Goal: Task Accomplishment & Management: Complete application form

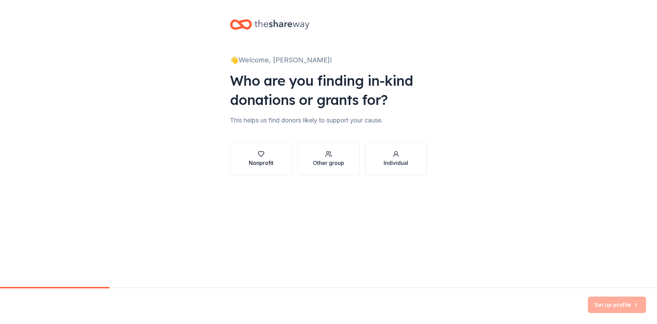
click at [263, 156] on icon "button" at bounding box center [261, 153] width 7 height 7
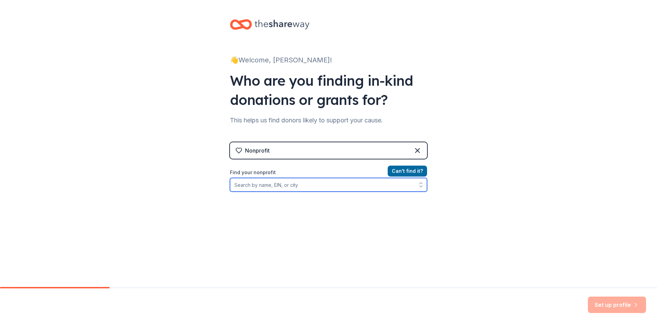
click at [291, 186] on input "Find your nonprofit" at bounding box center [328, 185] width 197 height 14
drag, startPoint x: 291, startPoint y: 186, endPoint x: 192, endPoint y: 187, distance: 99.0
click at [192, 187] on div "👋 Welcome, Christina! Who are you finding in-kind donations or grants for? This…" at bounding box center [328, 146] width 657 height 293
type input "Bloom Enterprises of Georgia"
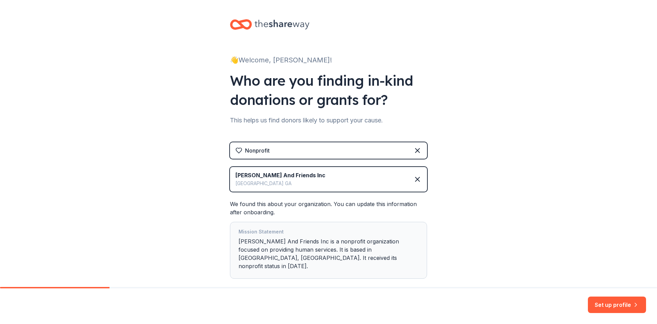
scroll to position [30, 0]
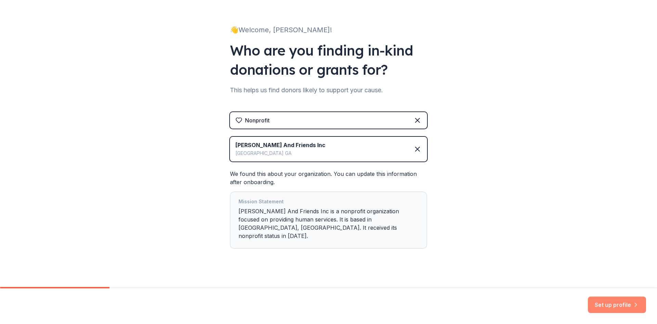
click at [613, 305] on button "Set up profile" at bounding box center [617, 304] width 58 height 16
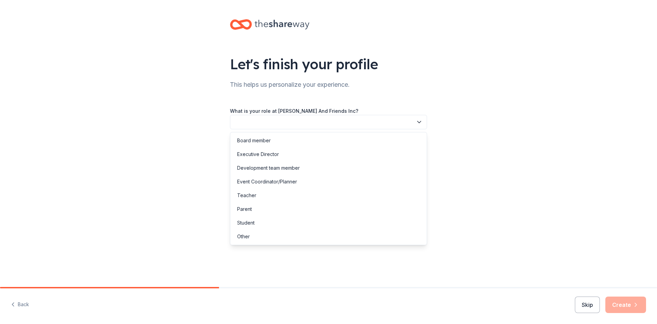
click at [253, 121] on button "button" at bounding box center [328, 122] width 197 height 14
click at [275, 154] on div "Executive Director" at bounding box center [258, 154] width 42 height 8
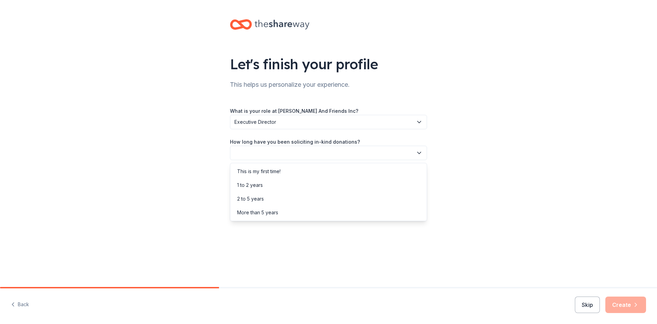
click at [263, 153] on button "button" at bounding box center [328, 153] width 197 height 14
click at [270, 172] on div "This is my first time!" at bounding box center [258, 171] width 43 height 8
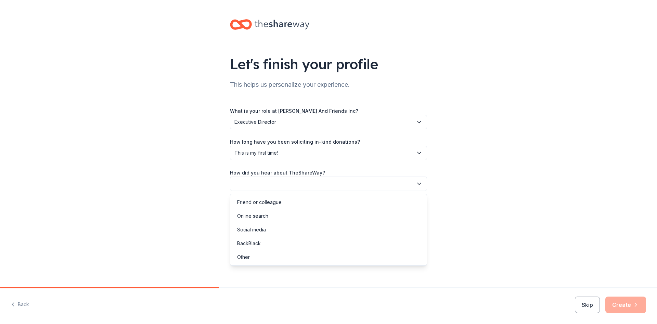
click at [265, 183] on button "button" at bounding box center [328, 183] width 197 height 14
click at [259, 214] on div "Online search" at bounding box center [252, 216] width 31 height 8
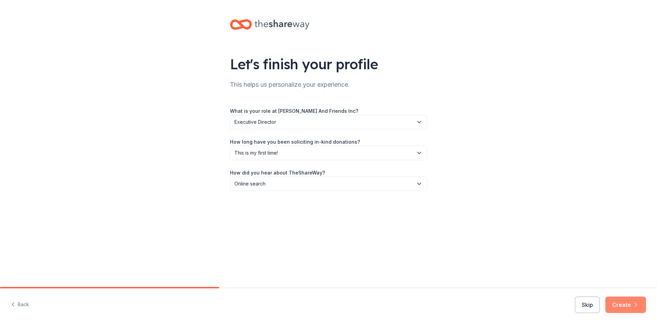
click at [619, 305] on button "Create" at bounding box center [626, 304] width 41 height 16
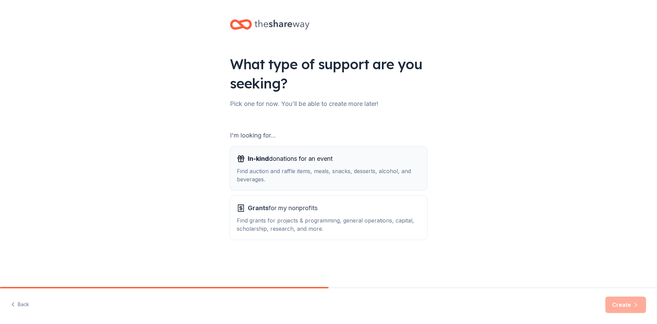
click at [280, 171] on div "Find auction and raffle items, meals, snacks, desserts, alcohol, and beverages." at bounding box center [329, 175] width 184 height 16
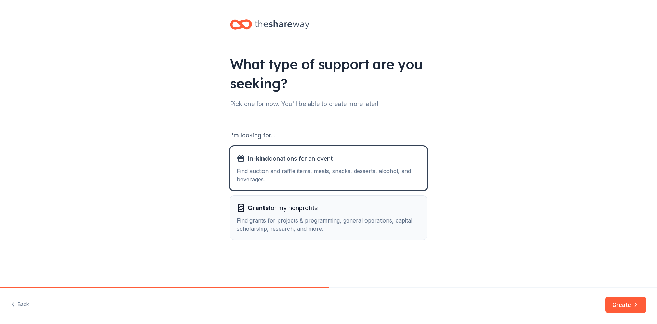
click at [288, 212] on span "Grants for my nonprofits" at bounding box center [283, 207] width 70 height 11
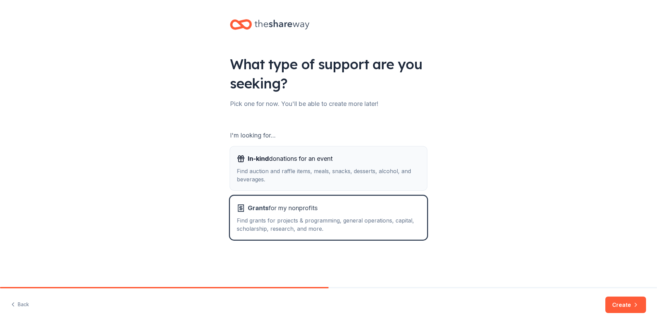
click at [291, 170] on div "Find auction and raffle items, meals, snacks, desserts, alcohol, and beverages." at bounding box center [329, 175] width 184 height 16
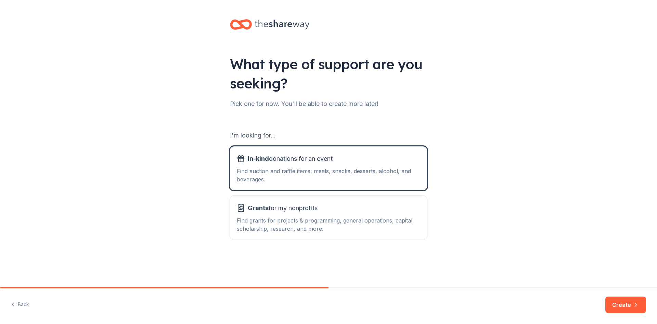
drag, startPoint x: 620, startPoint y: 305, endPoint x: 529, endPoint y: 276, distance: 95.0
click at [620, 305] on button "Create" at bounding box center [626, 304] width 41 height 16
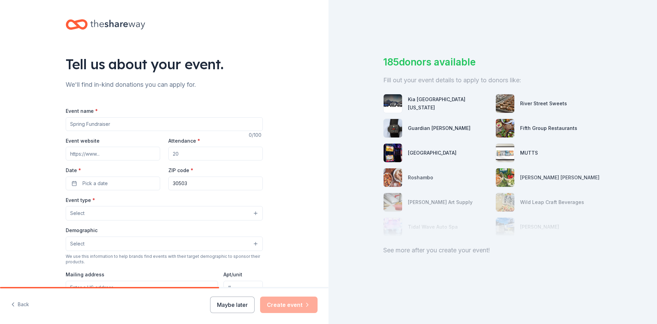
drag, startPoint x: 120, startPoint y: 124, endPoint x: 62, endPoint y: 120, distance: 57.3
click at [62, 120] on div "Tell us about your event. We'll find in-kind donations you can apply for. Event…" at bounding box center [164, 228] width 219 height 456
type input "Blooming Tiles Mah Jongg Charity Tournament"
type input "www.bloomga.org"
type input "120"
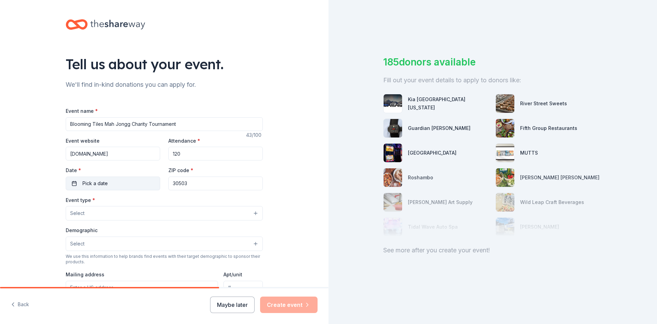
click at [72, 183] on button "Pick a date" at bounding box center [113, 183] width 95 height 14
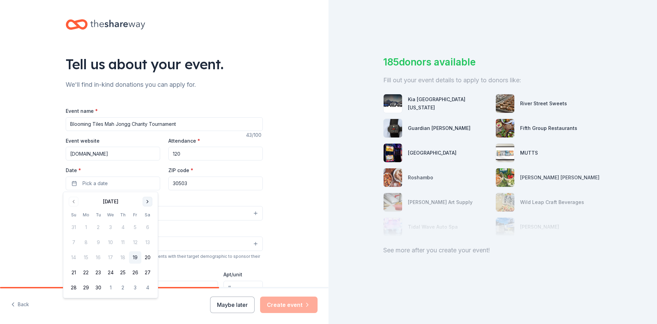
click at [148, 201] on button "Go to next month" at bounding box center [148, 202] width 10 height 10
click at [147, 288] on button "31" at bounding box center [147, 287] width 12 height 12
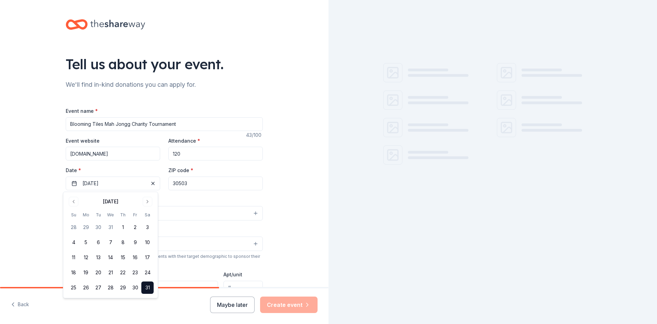
click at [188, 184] on input "30503" at bounding box center [215, 183] width 95 height 14
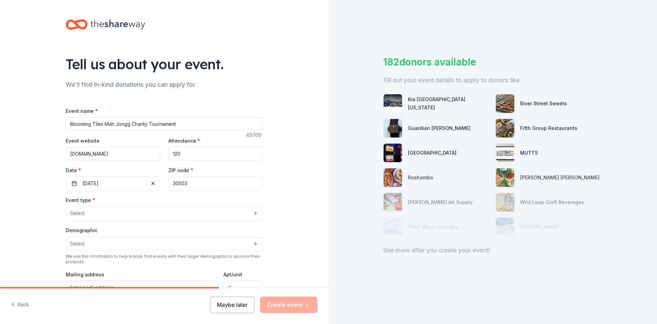
click at [100, 211] on button "Select" at bounding box center [164, 213] width 197 height 14
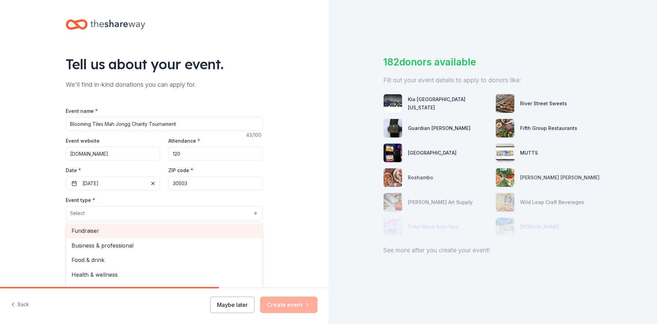
click at [113, 233] on span "Fundraiser" at bounding box center [165, 230] width 186 height 9
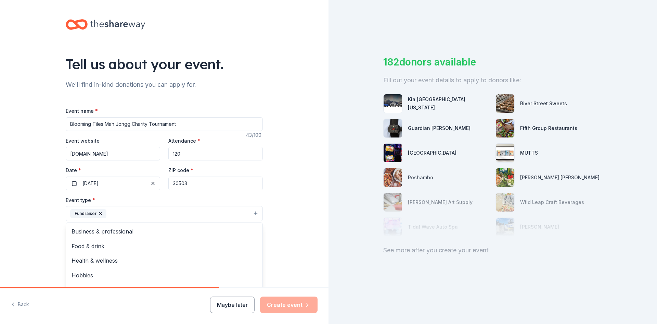
click at [294, 211] on div "Tell us about your event. We'll find in-kind donations you can apply for. Event…" at bounding box center [164, 228] width 329 height 456
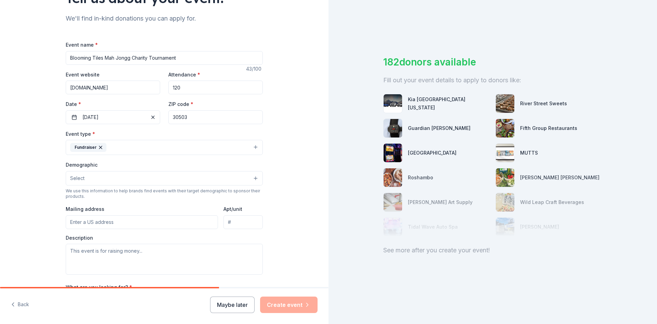
scroll to position [68, 0]
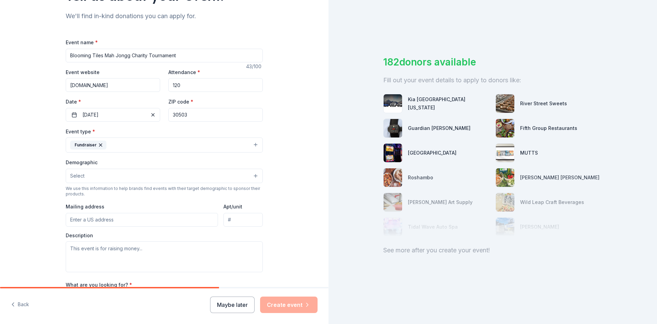
click at [130, 180] on button "Select" at bounding box center [164, 175] width 197 height 14
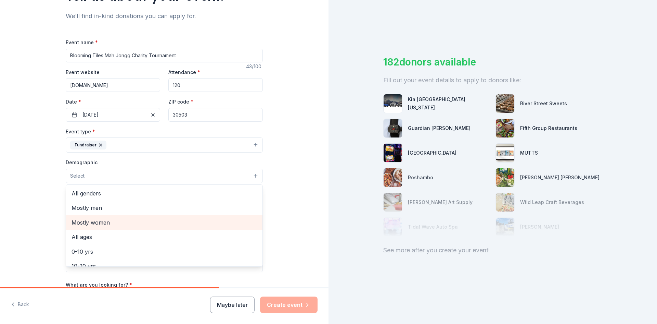
click at [102, 222] on span "Mostly women" at bounding box center [165, 222] width 186 height 9
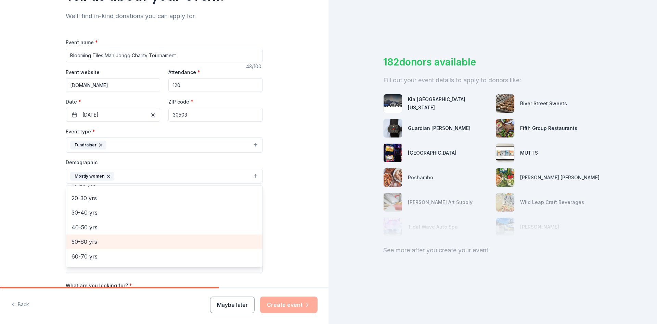
click at [103, 239] on span "50-60 yrs" at bounding box center [165, 241] width 186 height 9
click at [283, 214] on div "Tell us about your event. We'll find in-kind donations you can apply for. Event…" at bounding box center [164, 160] width 329 height 457
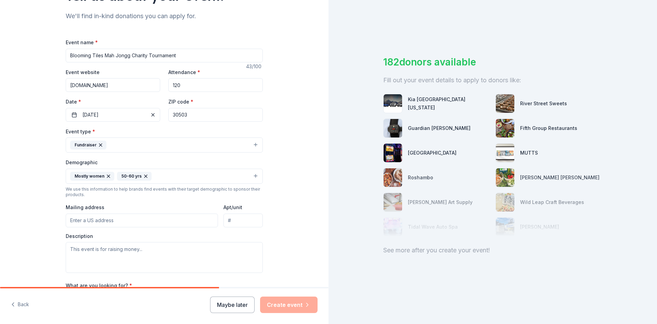
click at [122, 224] on input "Mailing address" at bounding box center [142, 220] width 152 height 14
type input "undefined Gainesville Con, Gainesville, GA, 30501"
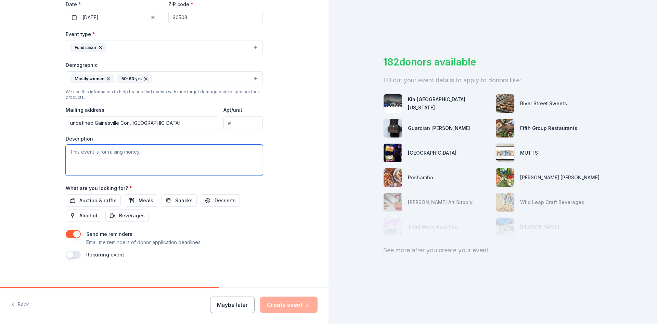
scroll to position [171, 0]
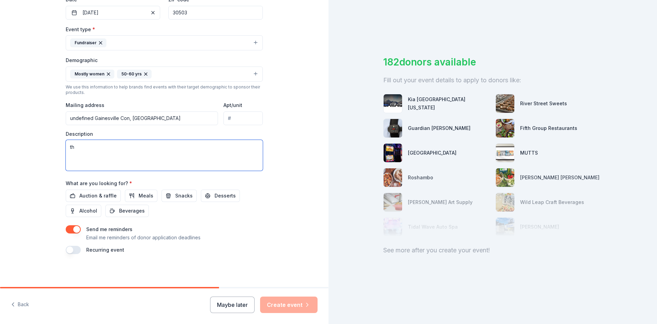
type textarea "t"
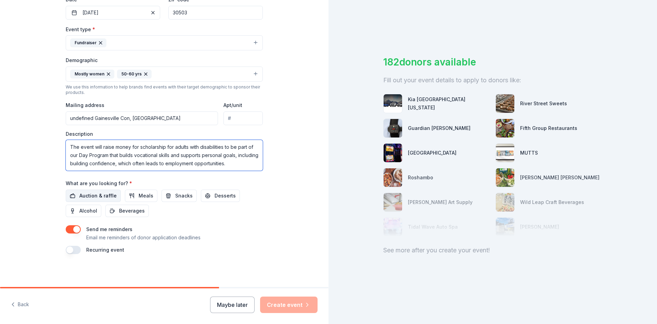
type textarea "The event will raise money for scholarship for adults with disabilities to be p…"
click at [105, 195] on span "Auction & raffle" at bounding box center [97, 195] width 37 height 8
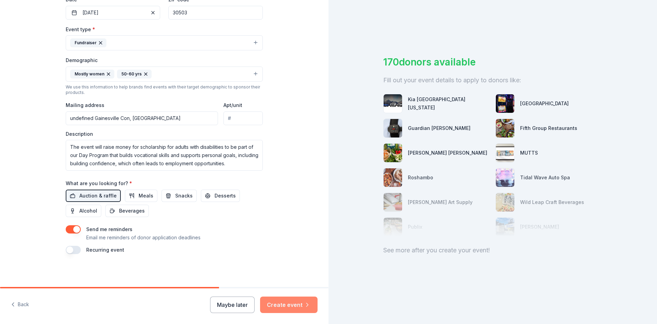
click at [277, 302] on button "Create event" at bounding box center [289, 304] width 58 height 16
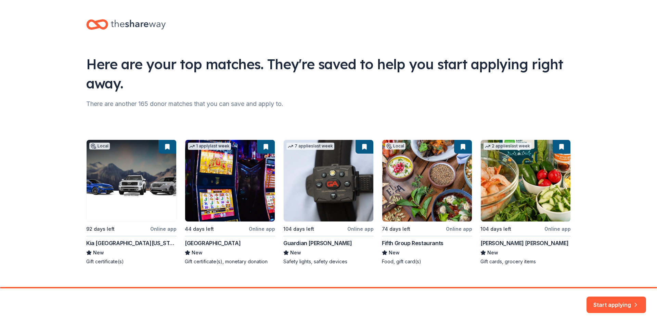
click at [405, 244] on div "Local 92 days left Online app Kia Mall of Georgia New Gift certificate(s) 1 app…" at bounding box center [328, 201] width 485 height 125
click at [403, 212] on div "Local 92 days left Online app Kia Mall of Georgia New Gift certificate(s) 1 app…" at bounding box center [328, 201] width 485 height 125
click at [401, 227] on div "Local 92 days left Online app Kia Mall of Georgia New Gift certificate(s) 1 app…" at bounding box center [328, 201] width 485 height 125
click at [407, 164] on div "Local 92 days left Online app Kia Mall of Georgia New Gift certificate(s) 1 app…" at bounding box center [328, 201] width 485 height 125
click at [396, 263] on div "Local 92 days left Online app Kia Mall of Georgia New Gift certificate(s) 1 app…" at bounding box center [328, 201] width 485 height 125
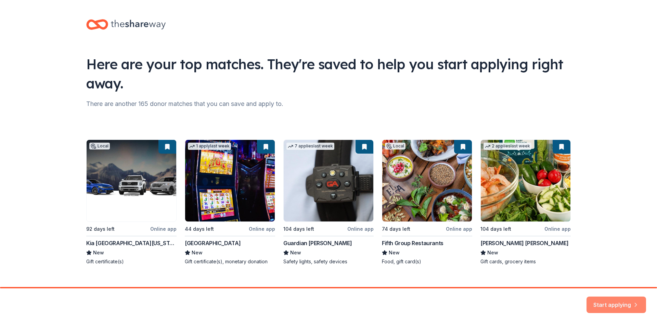
click at [617, 302] on button "Start applying" at bounding box center [617, 301] width 60 height 16
click at [602, 303] on div "Start applying" at bounding box center [617, 304] width 60 height 16
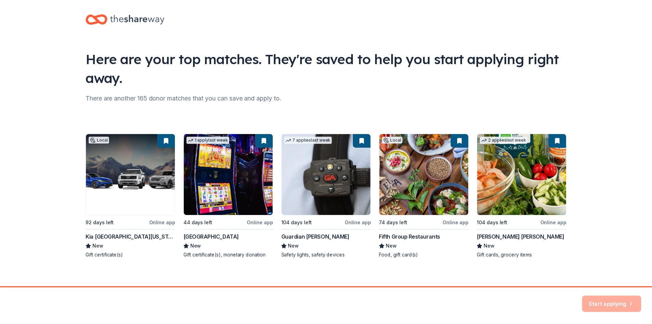
scroll to position [11, 0]
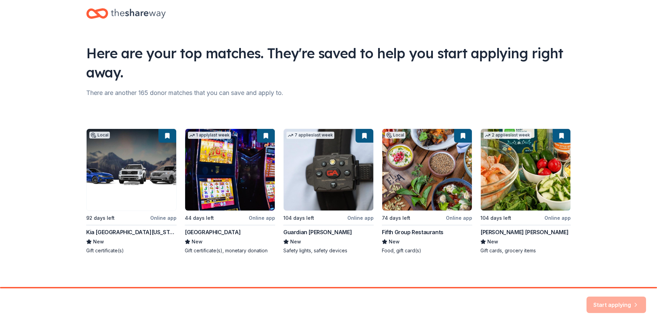
click at [613, 241] on div "Here are your top matches. They're saved to help you start applying right away.…" at bounding box center [328, 138] width 657 height 298
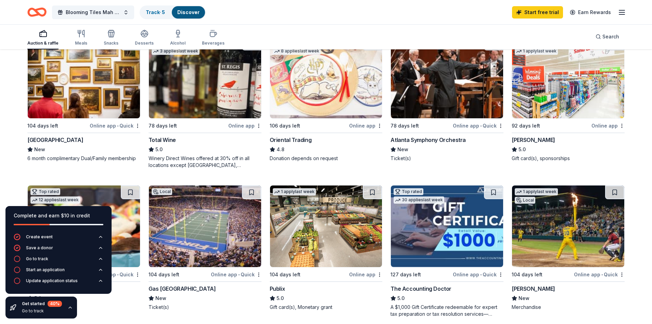
scroll to position [68, 0]
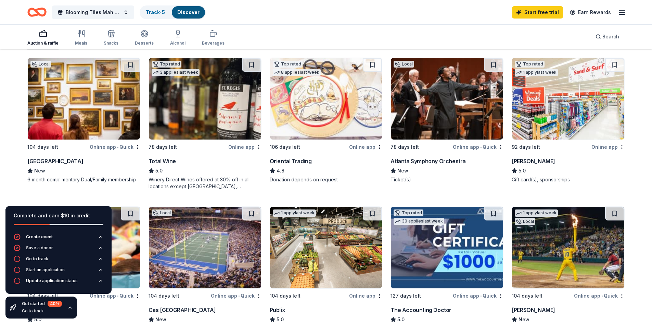
click at [57, 160] on div "High Museum of Art" at bounding box center [55, 161] width 56 height 8
click at [192, 129] on img at bounding box center [205, 99] width 112 height 82
click at [425, 160] on div "Atlanta Symphony Orchestra" at bounding box center [428, 161] width 75 height 8
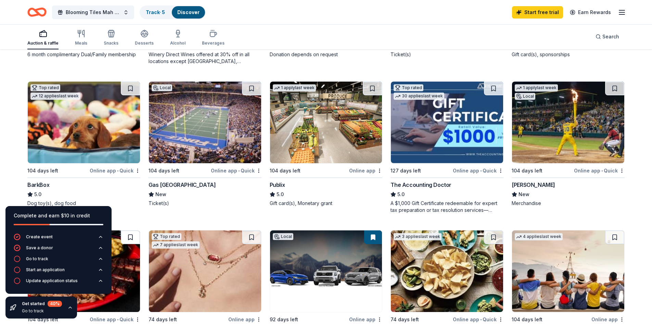
scroll to position [205, 0]
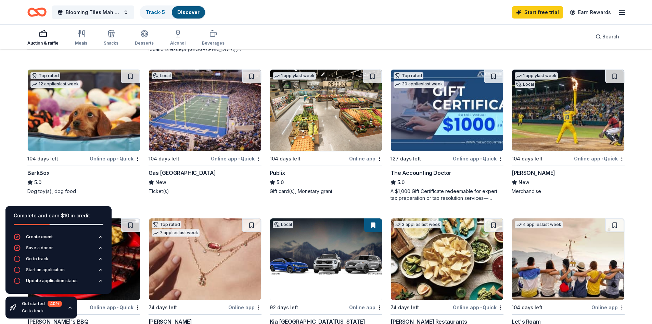
click at [82, 140] on img at bounding box center [84, 111] width 112 height 82
click at [179, 171] on div "Gas South District" at bounding box center [182, 172] width 67 height 8
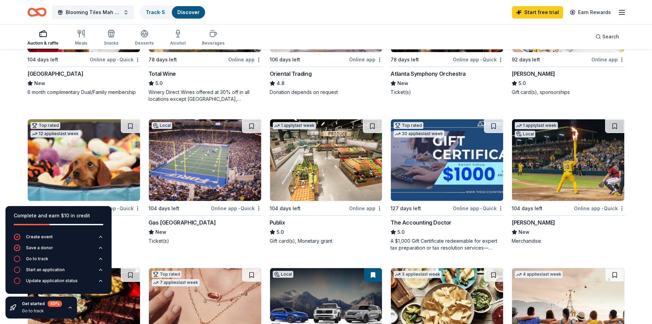
scroll to position [171, 0]
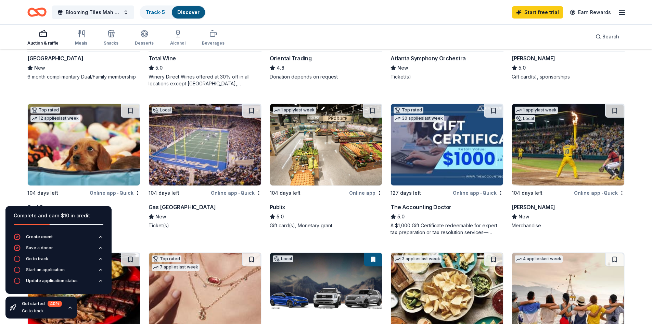
click at [311, 167] on img at bounding box center [326, 145] width 112 height 82
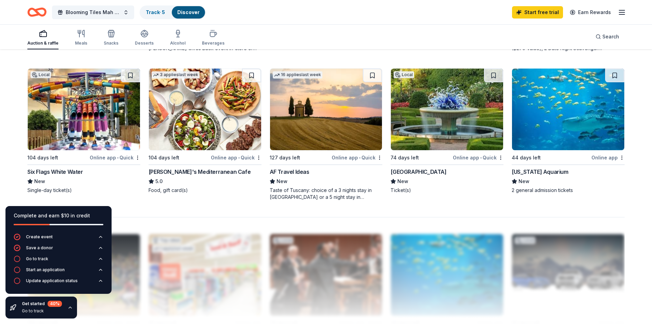
scroll to position [514, 0]
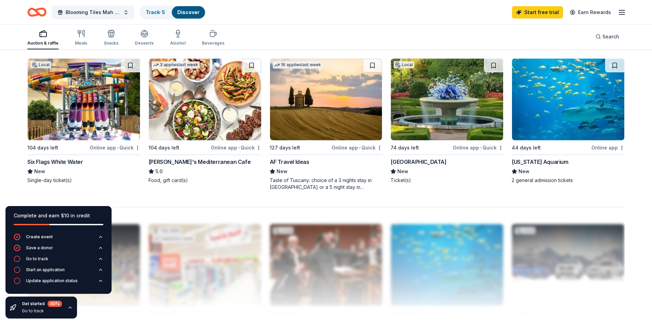
click at [428, 162] on div "Atlanta Botanical Garden" at bounding box center [419, 162] width 56 height 8
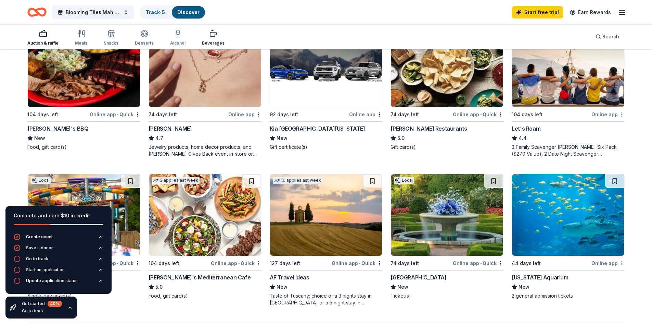
scroll to position [398, 0]
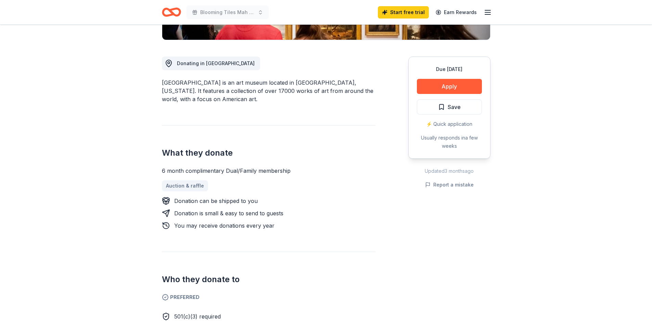
scroll to position [171, 0]
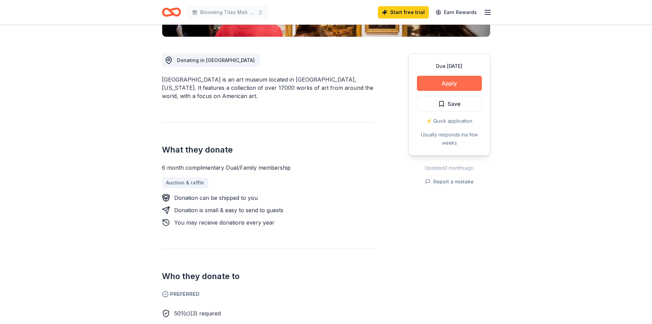
click at [450, 83] on button "Apply" at bounding box center [449, 83] width 65 height 15
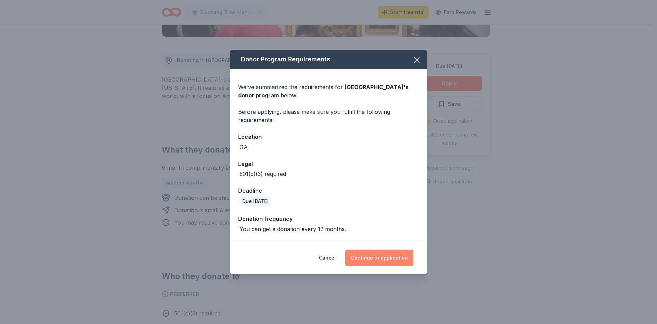
click at [375, 261] on button "Continue to application" at bounding box center [380, 257] width 68 height 16
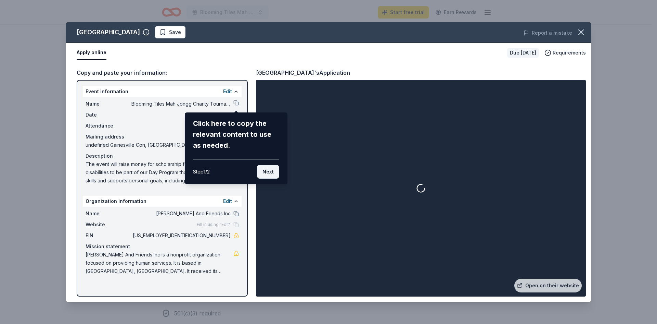
click at [271, 172] on button "Next" at bounding box center [268, 172] width 22 height 14
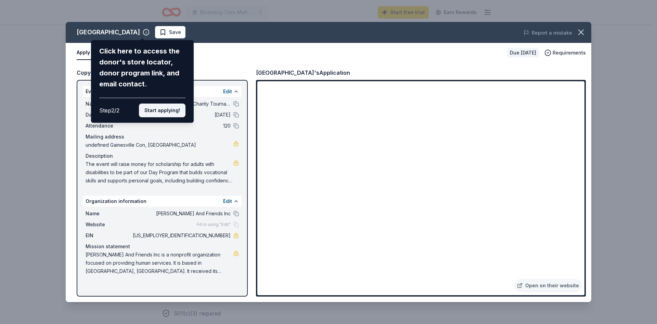
click at [168, 112] on button "Start applying!" at bounding box center [162, 110] width 47 height 14
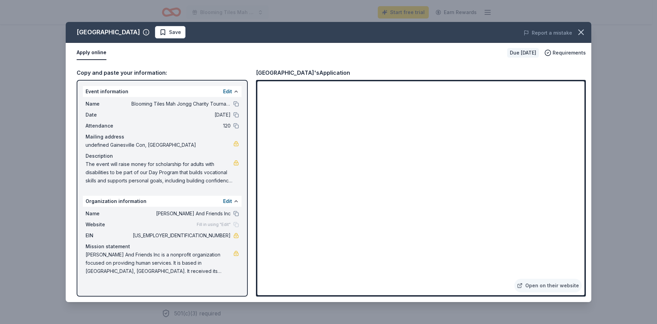
click at [57, 139] on div "High Museum of Art Save Report a mistake Apply online Due in 104 days Requireme…" at bounding box center [328, 162] width 657 height 324
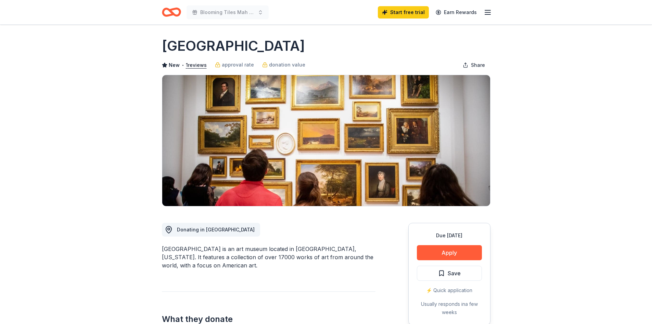
scroll to position [0, 0]
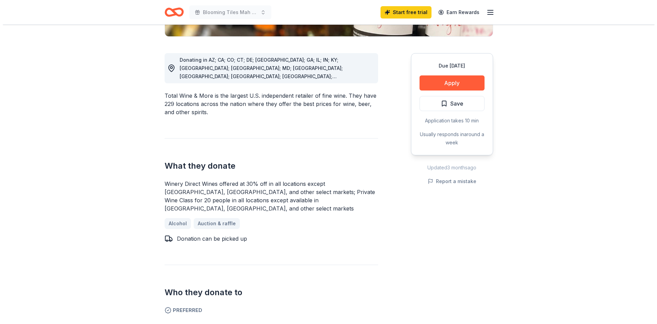
scroll to position [171, 0]
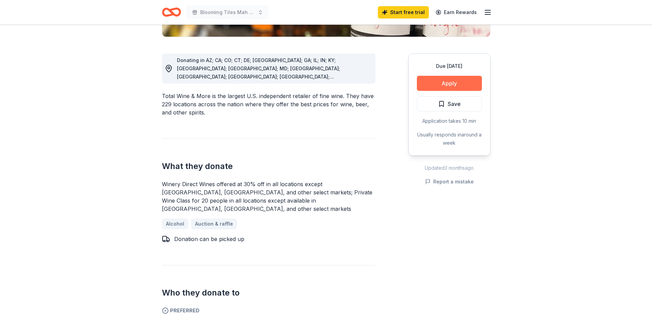
click at [443, 81] on button "Apply" at bounding box center [449, 83] width 65 height 15
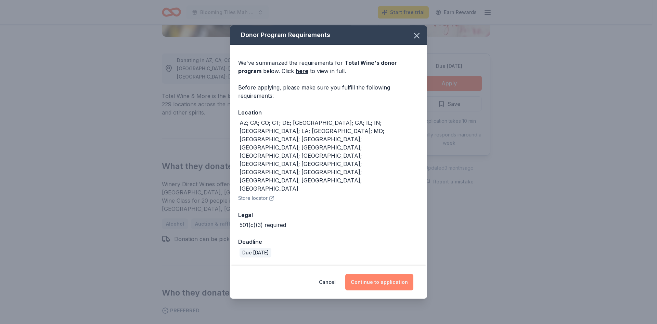
click at [373, 274] on button "Continue to application" at bounding box center [380, 282] width 68 height 16
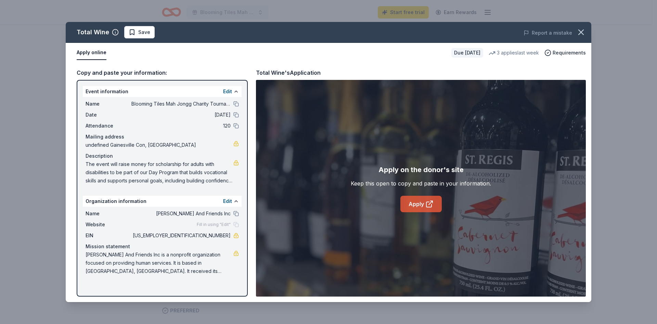
click at [421, 198] on link "Apply" at bounding box center [421, 204] width 41 height 16
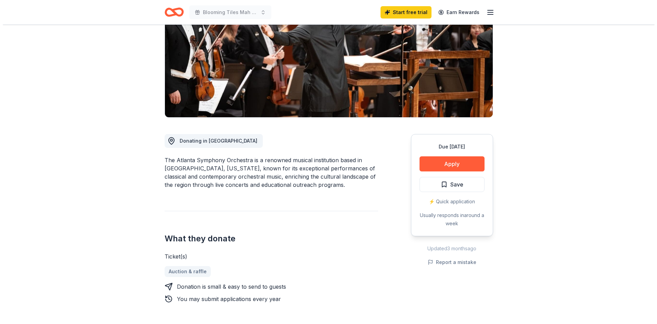
scroll to position [103, 0]
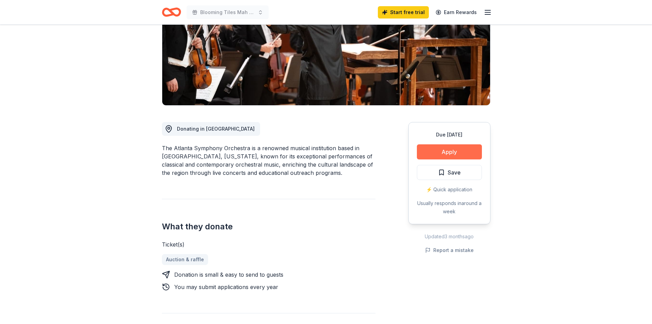
click at [463, 151] on button "Apply" at bounding box center [449, 151] width 65 height 15
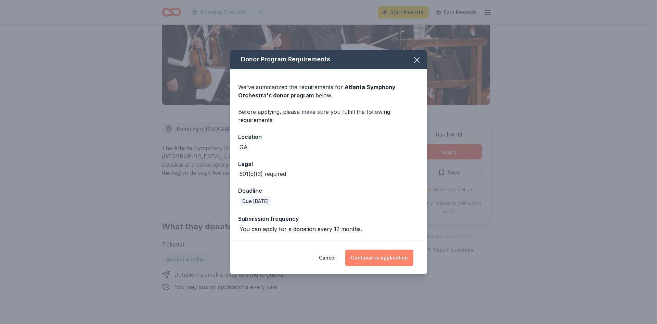
click at [385, 259] on button "Continue to application" at bounding box center [380, 257] width 68 height 16
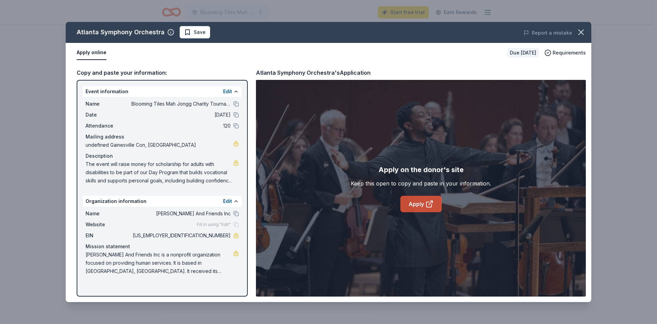
click at [417, 204] on link "Apply" at bounding box center [421, 204] width 41 height 16
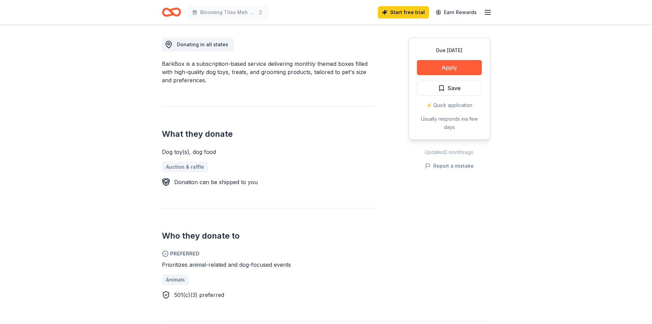
scroll to position [205, 0]
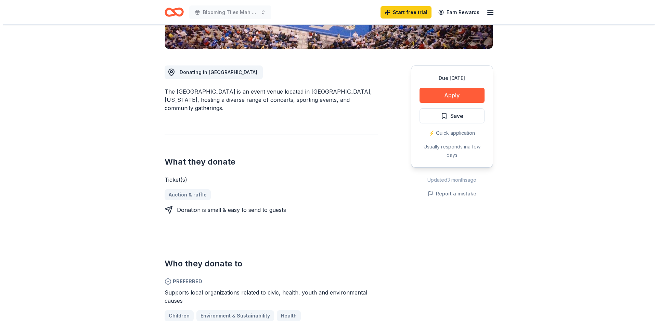
scroll to position [171, 0]
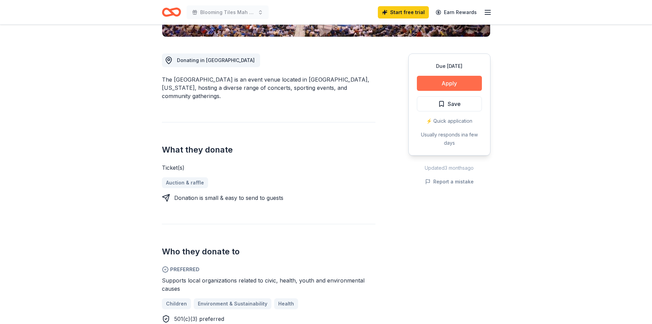
click at [453, 81] on button "Apply" at bounding box center [449, 83] width 65 height 15
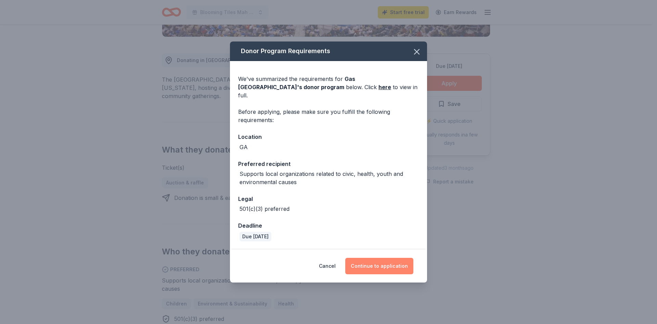
click at [379, 266] on button "Continue to application" at bounding box center [380, 266] width 68 height 16
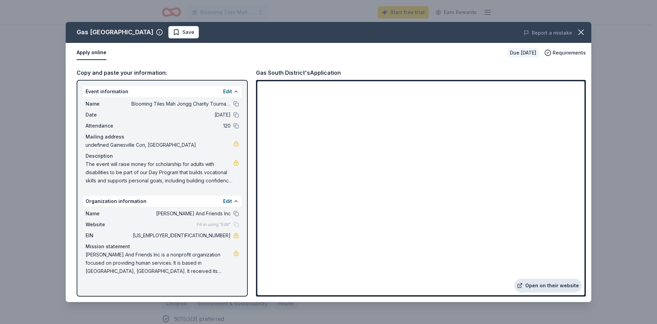
click at [544, 287] on link "Open on their website" at bounding box center [548, 285] width 67 height 14
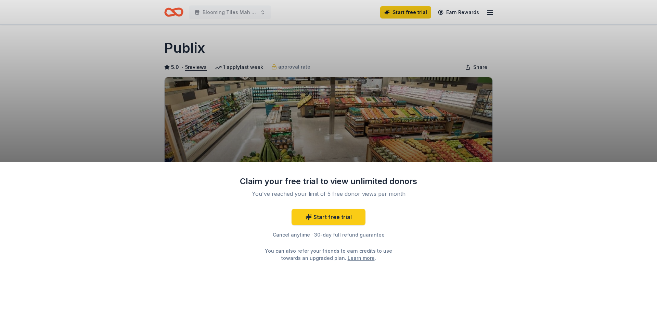
click at [511, 142] on div "Claim your free trial to view unlimited donors You've reached your limit of 5 f…" at bounding box center [328, 162] width 657 height 324
click at [575, 94] on div "Claim your free trial to view unlimited donors You've reached your limit of 5 f…" at bounding box center [328, 162] width 657 height 324
click at [343, 218] on link "Start free trial" at bounding box center [329, 217] width 74 height 16
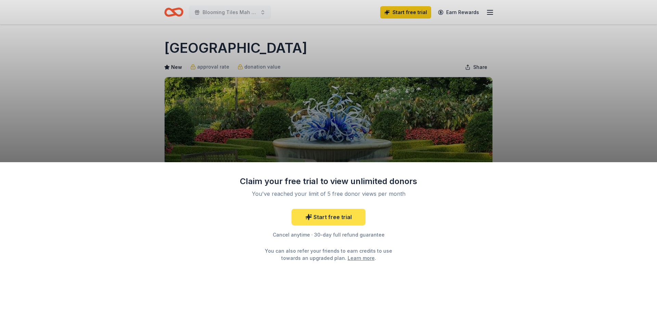
click at [328, 221] on link "Start free trial" at bounding box center [329, 217] width 74 height 16
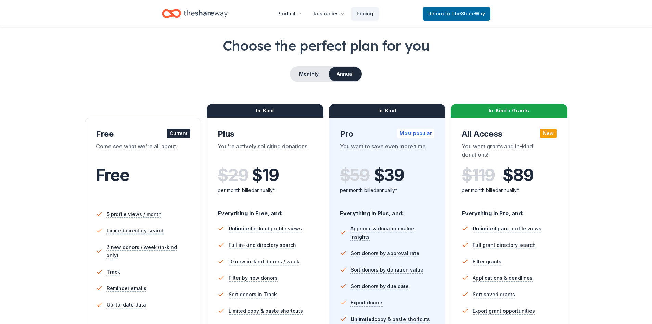
scroll to position [68, 0]
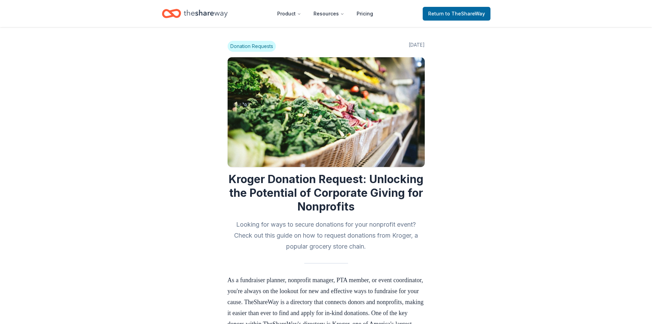
scroll to position [723, 0]
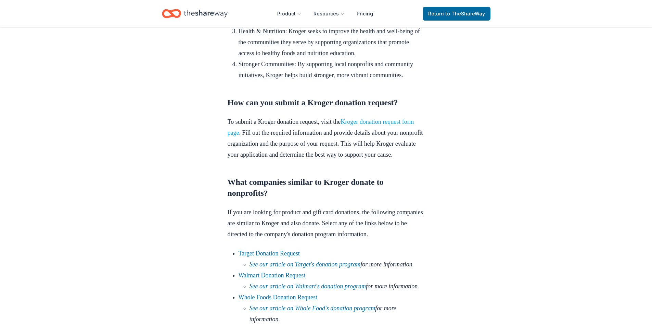
click at [386, 136] on link "Kroger donation request form page" at bounding box center [321, 127] width 187 height 18
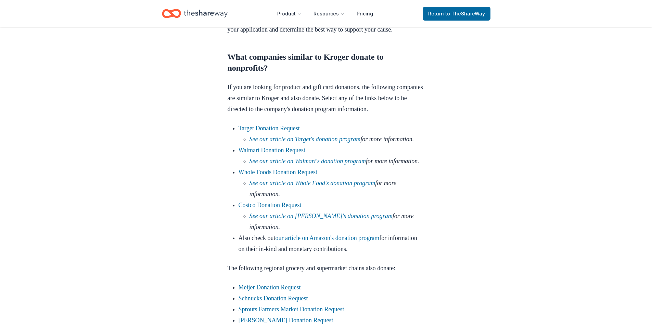
scroll to position [860, 0]
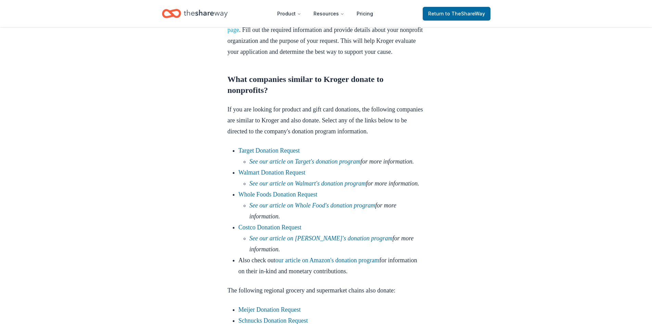
scroll to position [791, 0]
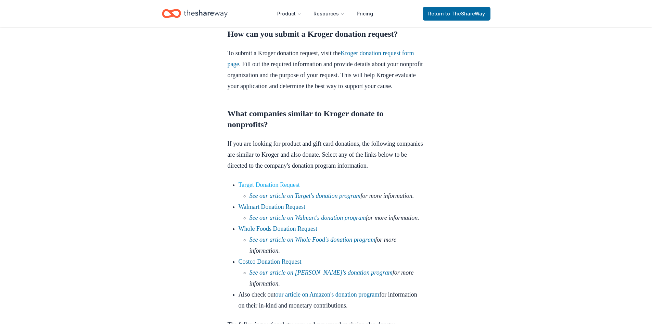
click at [277, 188] on link "Target Donation Request" at bounding box center [269, 184] width 61 height 7
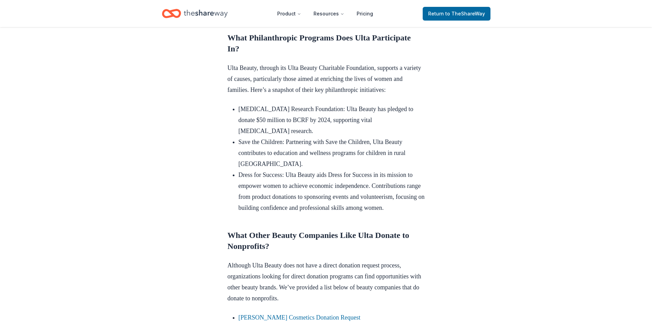
scroll to position [377, 0]
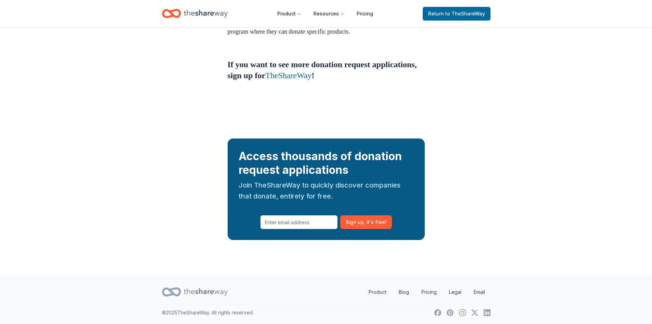
scroll to position [514, 0]
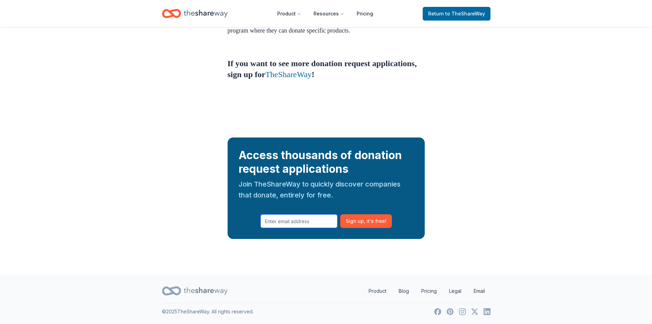
click at [294, 223] on input "text" at bounding box center [299, 221] width 77 height 14
type input "[EMAIL_ADDRESS][DOMAIN_NAME]"
click at [369, 224] on span ", it ' s free!" at bounding box center [375, 221] width 23 height 8
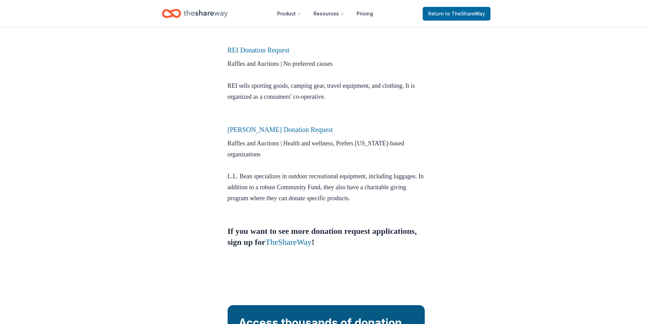
scroll to position [274, 0]
